Goal: Information Seeking & Learning: Learn about a topic

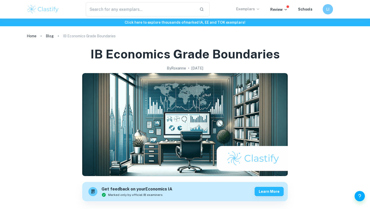
click at [252, 10] on p "Exemplars" at bounding box center [248, 9] width 24 height 6
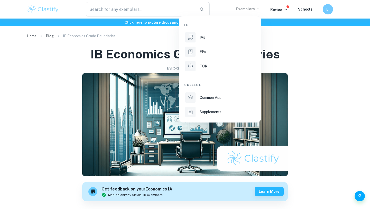
click at [204, 31] on div "IB IAs EEs TOK College Common App Supplements" at bounding box center [219, 69] width 71 height 98
click at [203, 41] on li "IAs" at bounding box center [219, 37] width 71 height 12
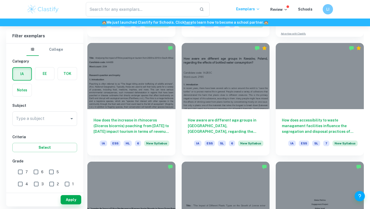
scroll to position [250, 0]
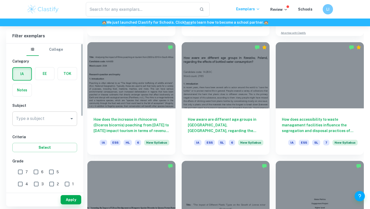
click at [50, 117] on input "Type a subject" at bounding box center [41, 119] width 52 height 10
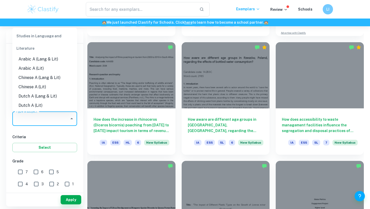
type input "0"
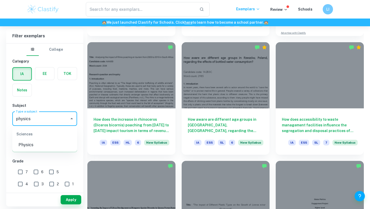
click at [62, 139] on div "Sciences" at bounding box center [44, 134] width 65 height 12
click at [61, 140] on li "Physics" at bounding box center [44, 144] width 65 height 9
type input "Physics"
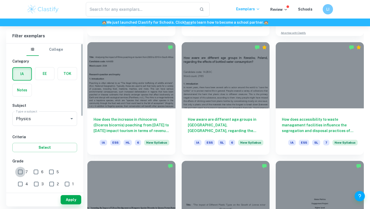
click at [20, 170] on input "7" at bounding box center [20, 172] width 10 height 10
checkbox input "true"
click at [73, 197] on button "Apply" at bounding box center [71, 199] width 21 height 9
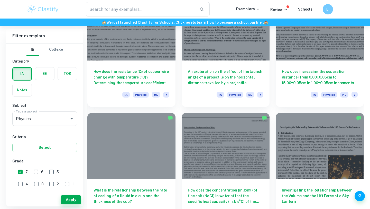
scroll to position [1337, 0]
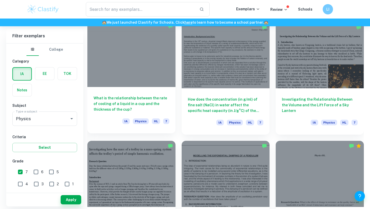
click at [133, 99] on h6 "What is the relationship between the rate of cooling of a liquid in a cup and t…" at bounding box center [132, 103] width 76 height 17
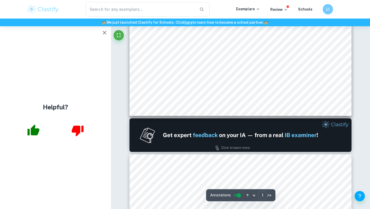
type input "2"
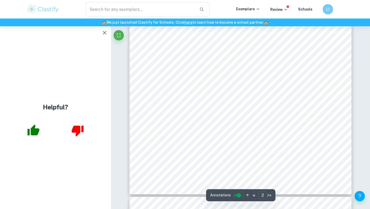
scroll to position [506, 0]
